Goal: Transaction & Acquisition: Obtain resource

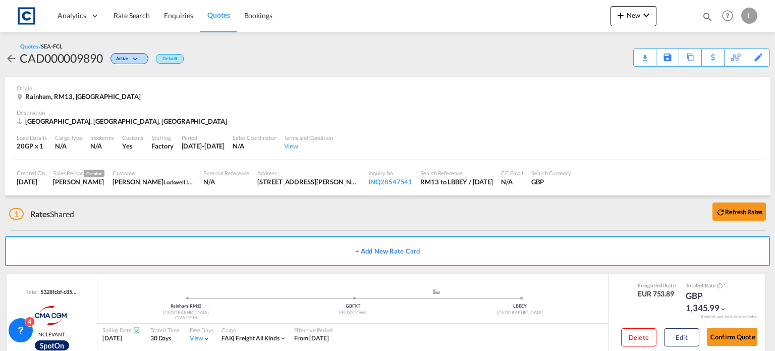
click at [121, 15] on span "Rate Search" at bounding box center [132, 15] width 36 height 9
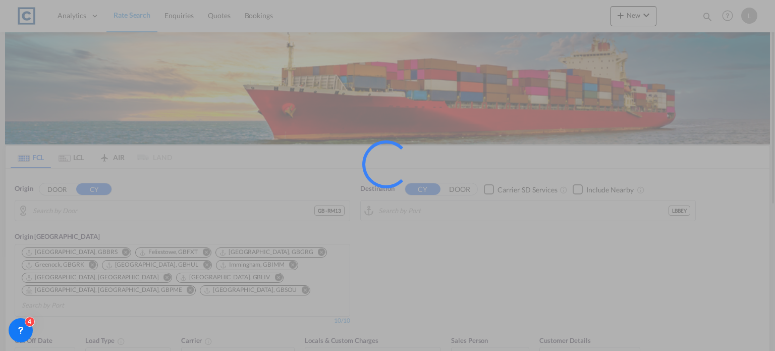
type input "GB-RM13, Havering"
type input "[GEOGRAPHIC_DATA], LBBEY"
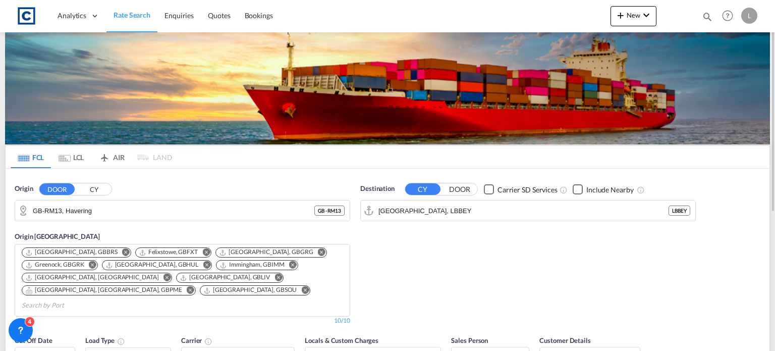
click at [90, 187] on button "CY" at bounding box center [93, 190] width 35 height 12
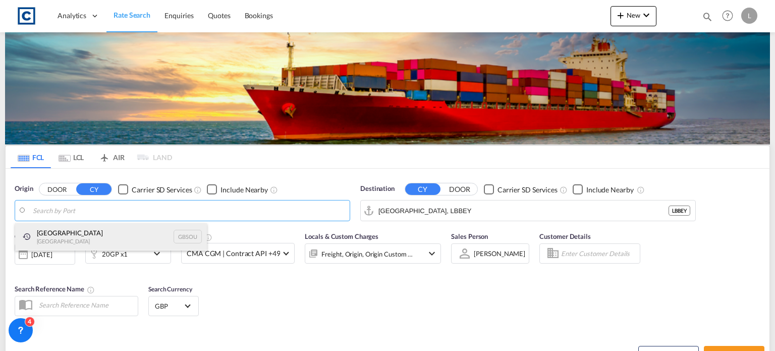
click at [66, 238] on div "[GEOGRAPHIC_DATA] [GEOGRAPHIC_DATA] GBSOU" at bounding box center [111, 236] width 192 height 27
type input "[GEOGRAPHIC_DATA], GBSOU"
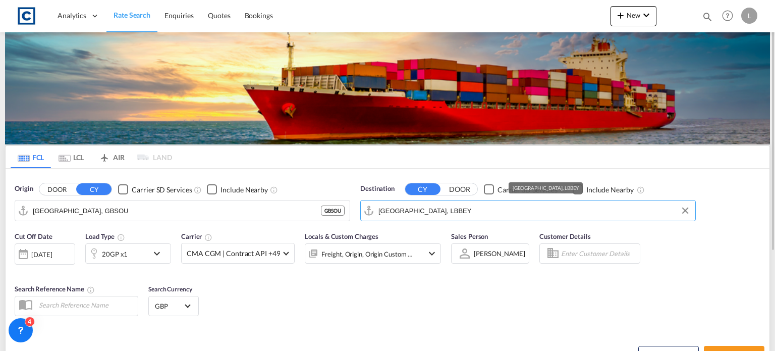
click at [430, 211] on input "[GEOGRAPHIC_DATA], LBBEY" at bounding box center [535, 210] width 312 height 15
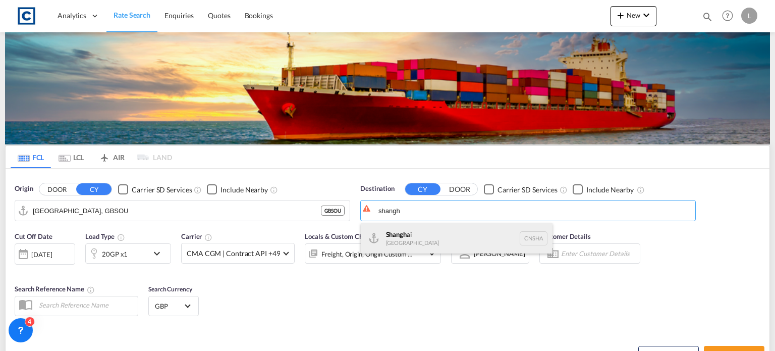
click at [400, 230] on div "Shangh ai China [GEOGRAPHIC_DATA]" at bounding box center [457, 238] width 192 height 30
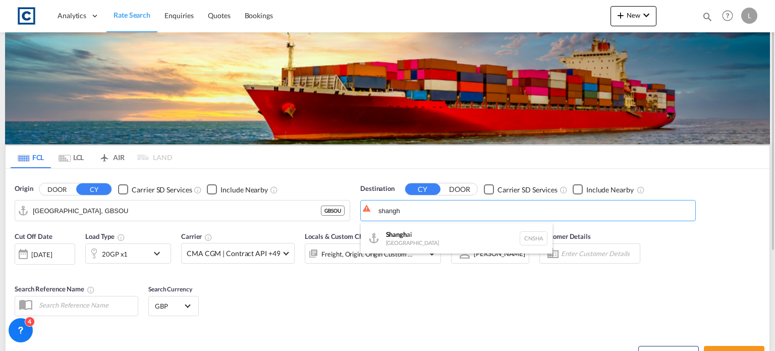
type input "[GEOGRAPHIC_DATA], [GEOGRAPHIC_DATA]"
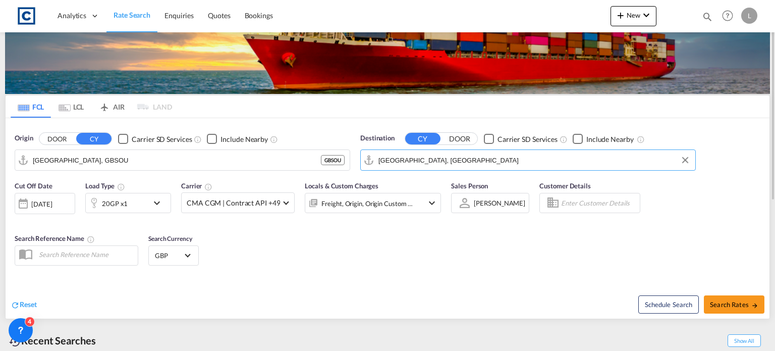
scroll to position [101, 0]
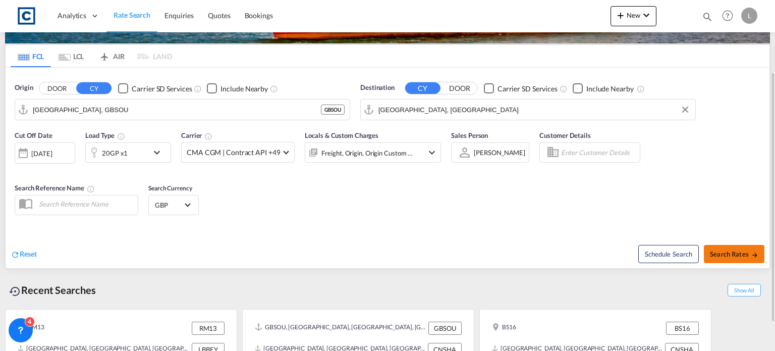
click at [723, 252] on span "Search Rates" at bounding box center [734, 254] width 48 height 8
type input "GBSOU to CNSHA / [DATE]"
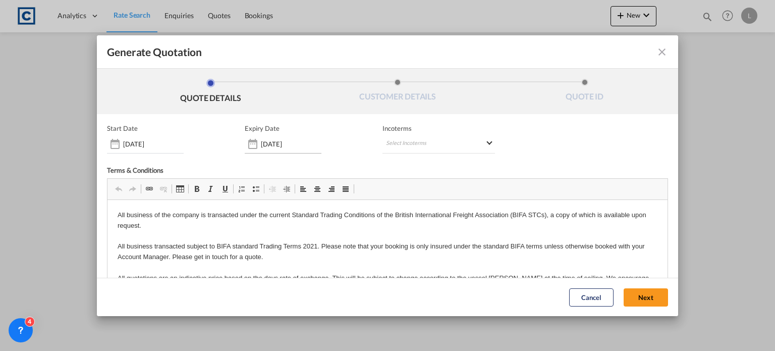
click at [256, 142] on div "Generate QuotationQUOTE ..." at bounding box center [253, 144] width 16 height 20
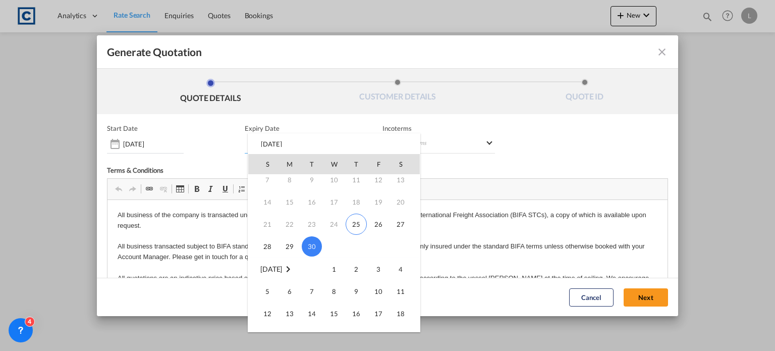
scroll to position [101, 0]
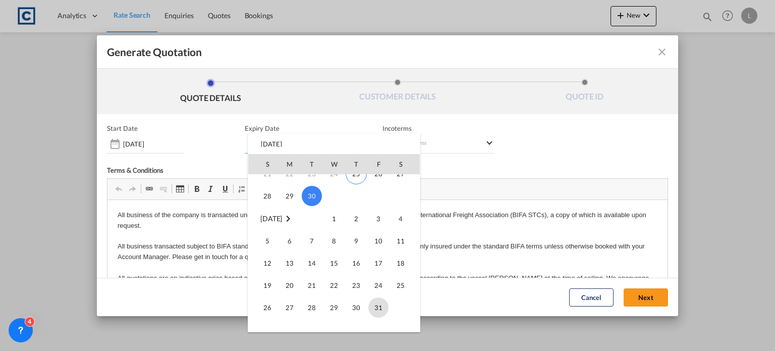
click at [382, 306] on span "31" at bounding box center [379, 307] width 20 height 20
type input "[DATE]"
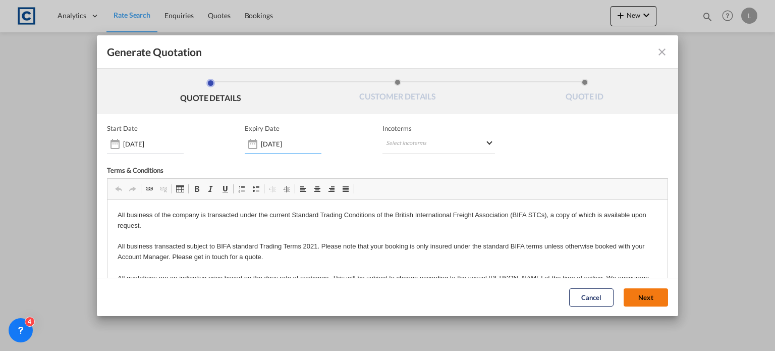
click at [635, 294] on button "Next" at bounding box center [646, 297] width 44 height 18
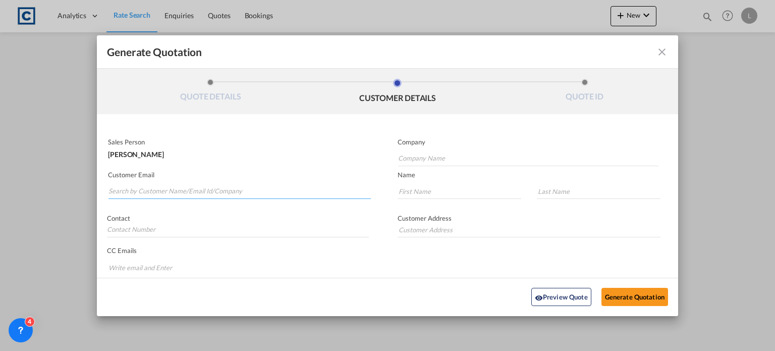
click at [147, 189] on input "Search by Customer Name/Email Id/Company" at bounding box center [240, 191] width 263 height 15
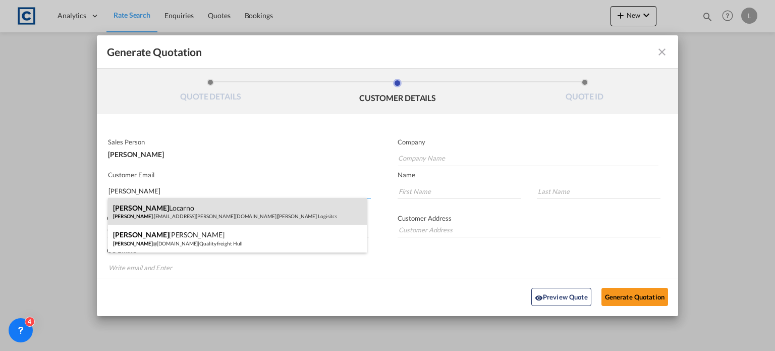
type input "[PERSON_NAME]"
click at [145, 205] on div "[PERSON_NAME] [PERSON_NAME] .[EMAIL_ADDRESS][PERSON_NAME][DOMAIN_NAME] | [PERSO…" at bounding box center [237, 211] width 259 height 27
type input "[PERSON_NAME] Logisitcs"
type input "[PERSON_NAME][EMAIL_ADDRESS][PERSON_NAME][DOMAIN_NAME]"
type input "[PERSON_NAME]"
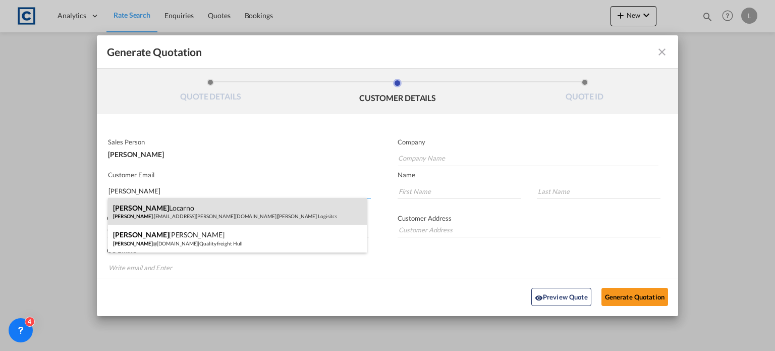
type input "Locarno"
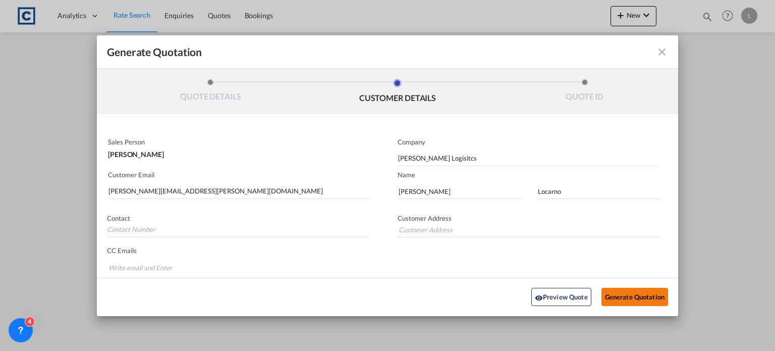
click at [626, 296] on button "Generate Quotation" at bounding box center [635, 297] width 67 height 18
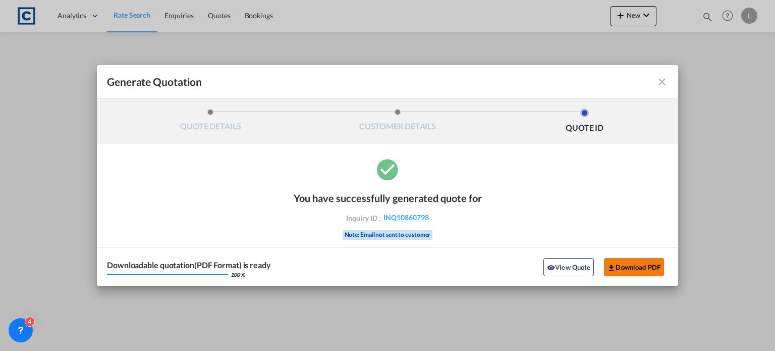
click at [635, 267] on button "Download PDF" at bounding box center [634, 267] width 60 height 18
click at [665, 80] on md-icon "icon-close fg-AAA8AD cursor m-0" at bounding box center [662, 82] width 12 height 12
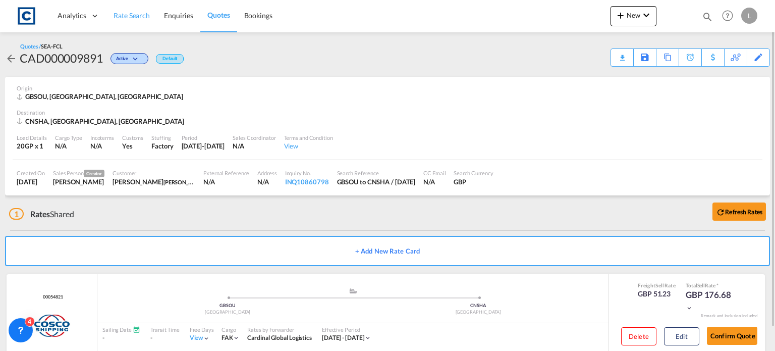
click at [137, 11] on span "Rate Search" at bounding box center [132, 15] width 36 height 9
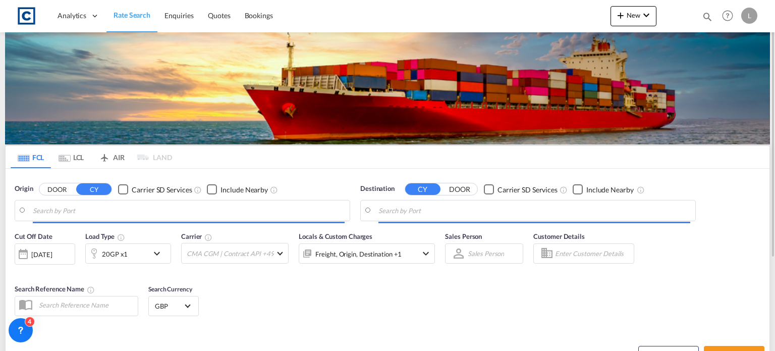
type input "[GEOGRAPHIC_DATA], GBSOU"
type input "[GEOGRAPHIC_DATA], [GEOGRAPHIC_DATA]"
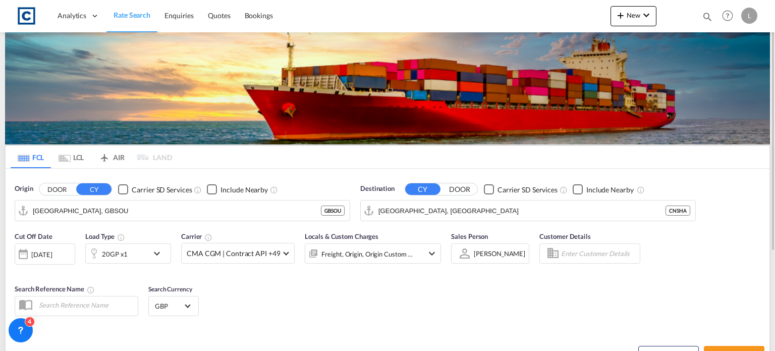
click at [53, 190] on button "DOOR" at bounding box center [56, 190] width 35 height 12
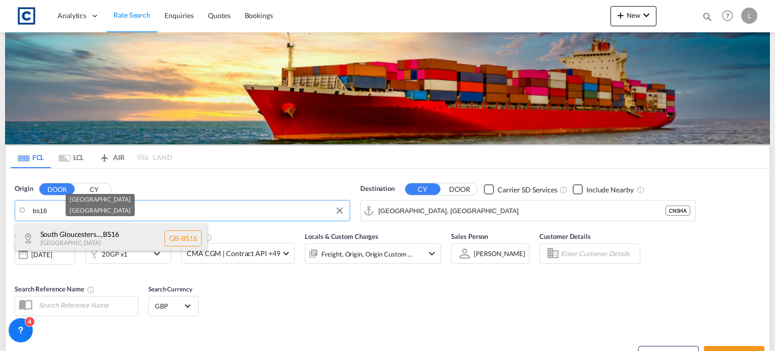
click at [99, 239] on div "South Gloucesters... , BS16 [GEOGRAPHIC_DATA] [GEOGRAPHIC_DATA]-BS16" at bounding box center [111, 238] width 192 height 30
type input "GB-BS16, [GEOGRAPHIC_DATA]"
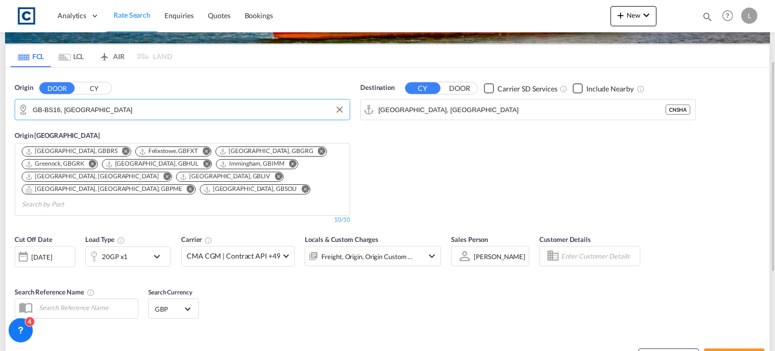
scroll to position [151, 0]
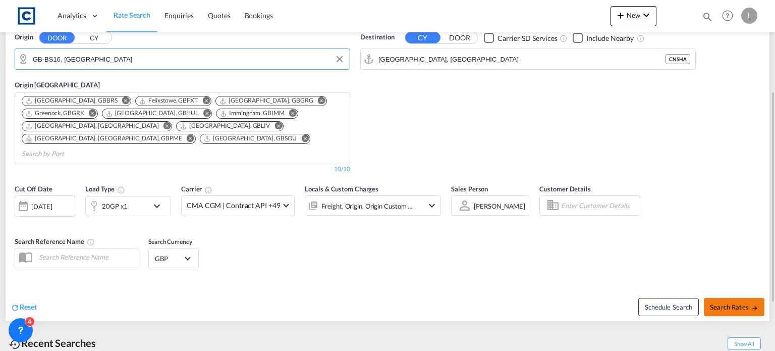
click at [752, 304] on md-icon "icon-arrow-right" at bounding box center [755, 307] width 7 height 7
type input "BS16 to CNSHA / [DATE]"
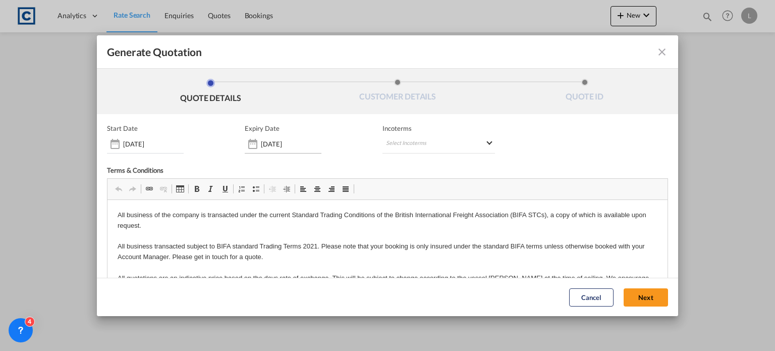
click at [252, 145] on div "Generate QuotationQUOTE ..." at bounding box center [253, 144] width 16 height 20
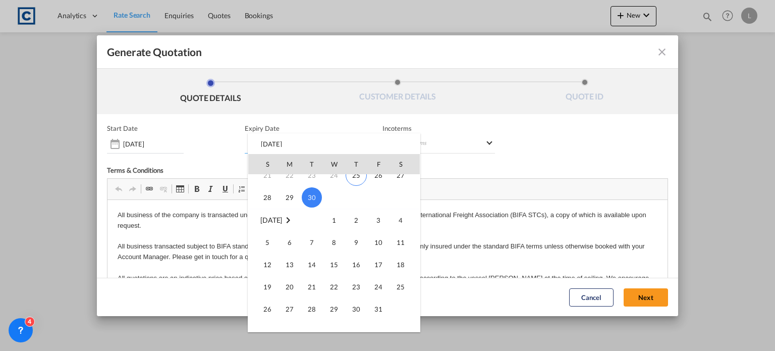
scroll to position [101, 0]
click at [377, 303] on span "31" at bounding box center [379, 307] width 20 height 20
type input "[DATE]"
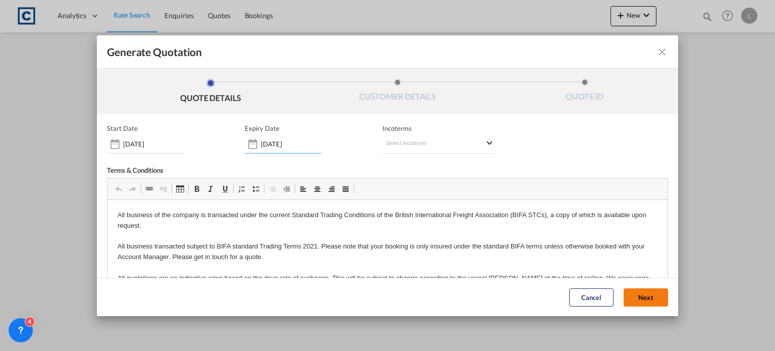
click at [630, 292] on button "Next" at bounding box center [646, 297] width 44 height 18
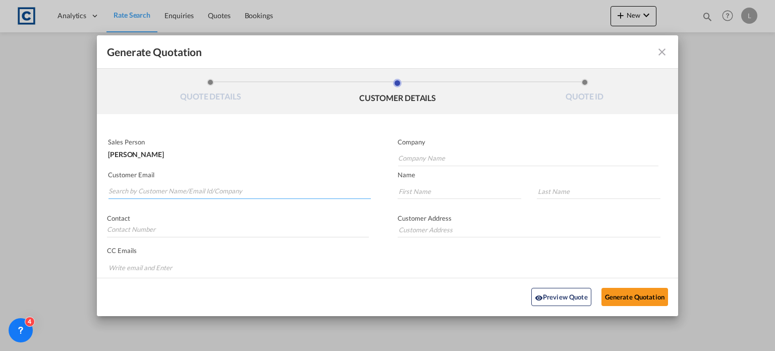
click at [111, 188] on input "Search by Customer Name/Email Id/Company" at bounding box center [240, 191] width 263 height 15
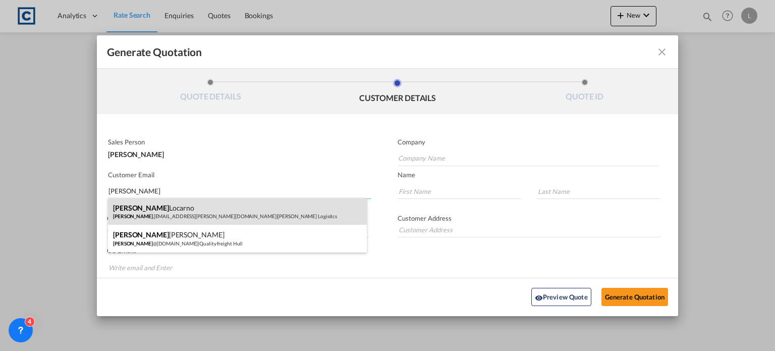
type input "[PERSON_NAME]"
click at [141, 216] on div "[PERSON_NAME] [PERSON_NAME] .[EMAIL_ADDRESS][PERSON_NAME][DOMAIN_NAME] | [PERSO…" at bounding box center [237, 211] width 259 height 27
type input "[PERSON_NAME] Logisitcs"
type input "[PERSON_NAME][EMAIL_ADDRESS][PERSON_NAME][DOMAIN_NAME]"
type input "[PERSON_NAME]"
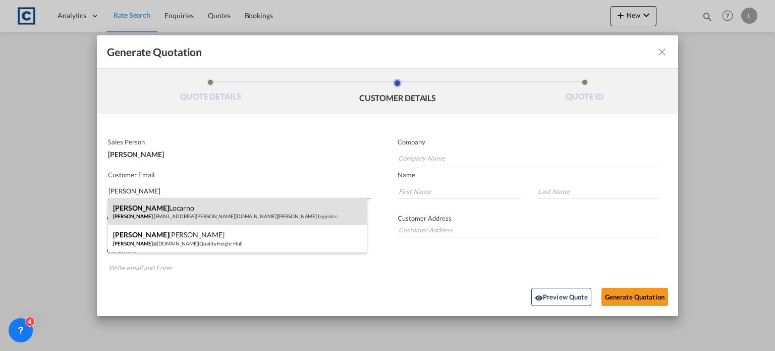
type input "Locarno"
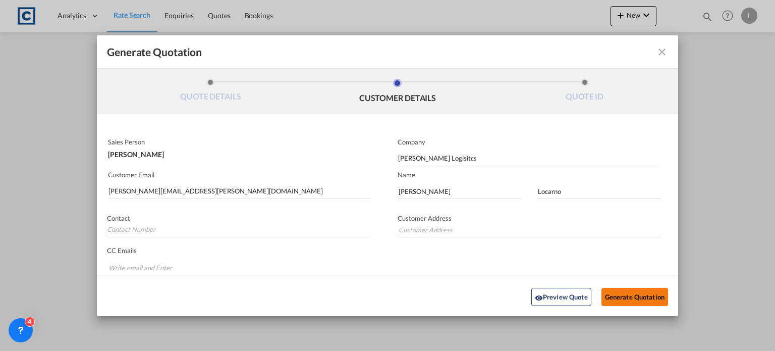
click at [617, 293] on button "Generate Quotation" at bounding box center [635, 297] width 67 height 18
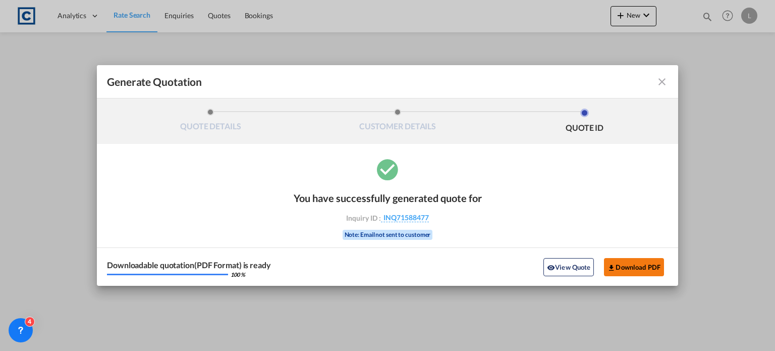
click at [634, 268] on button "Download PDF" at bounding box center [634, 267] width 60 height 18
